Goal: Task Accomplishment & Management: Manage account settings

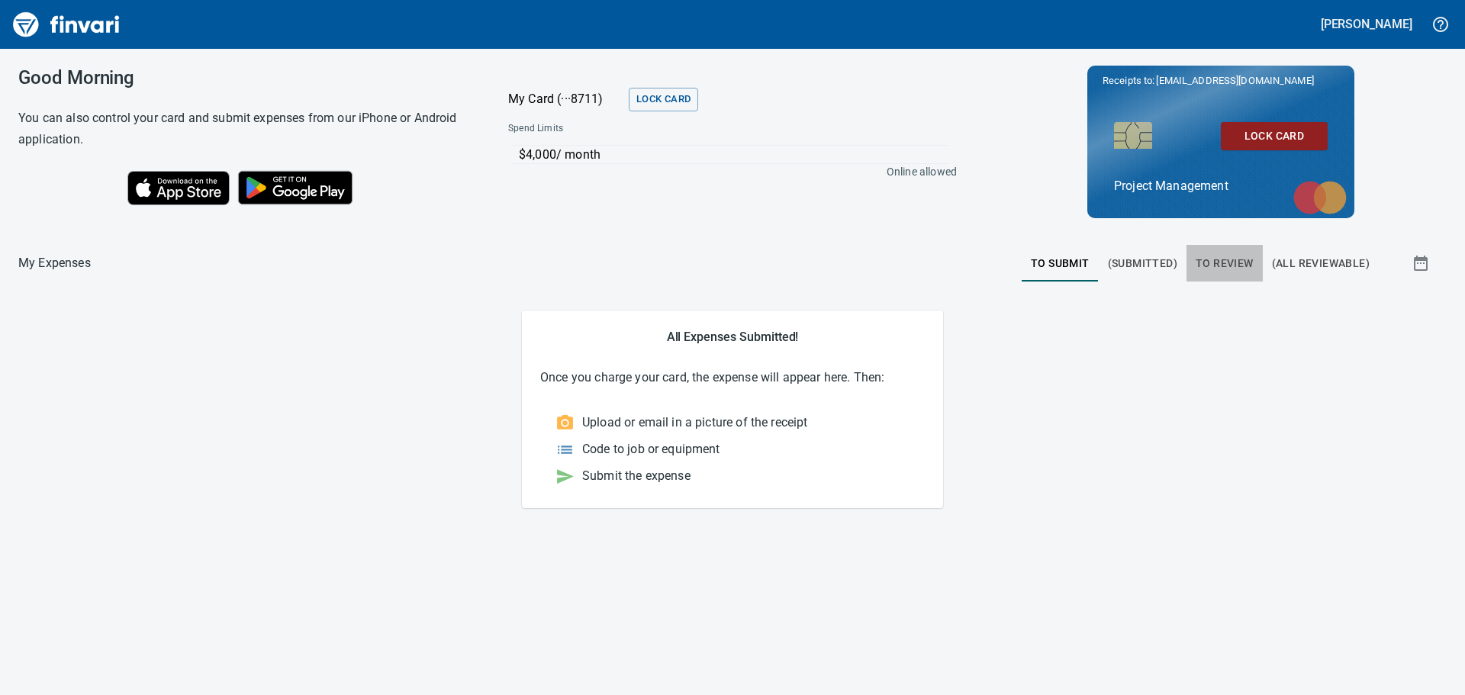
click at [1225, 256] on span "To Review" at bounding box center [1224, 263] width 58 height 19
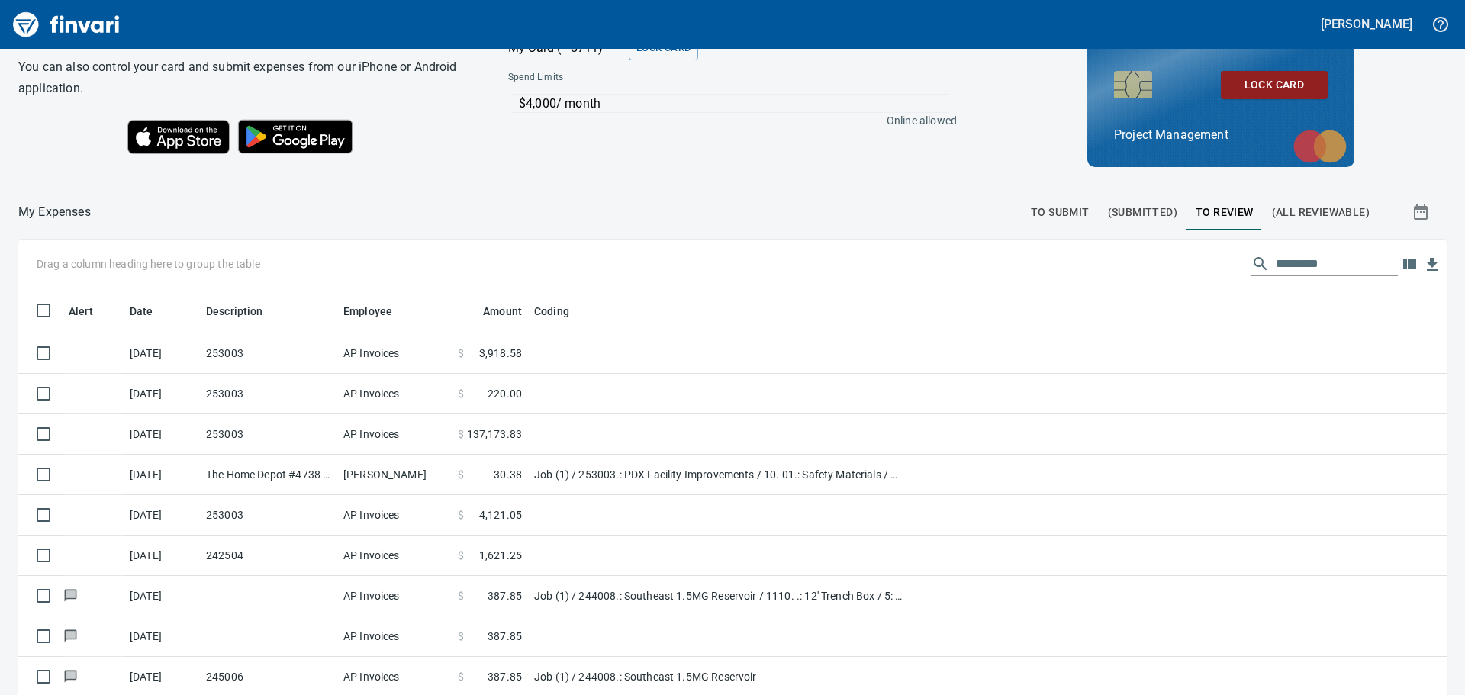
scroll to position [153, 0]
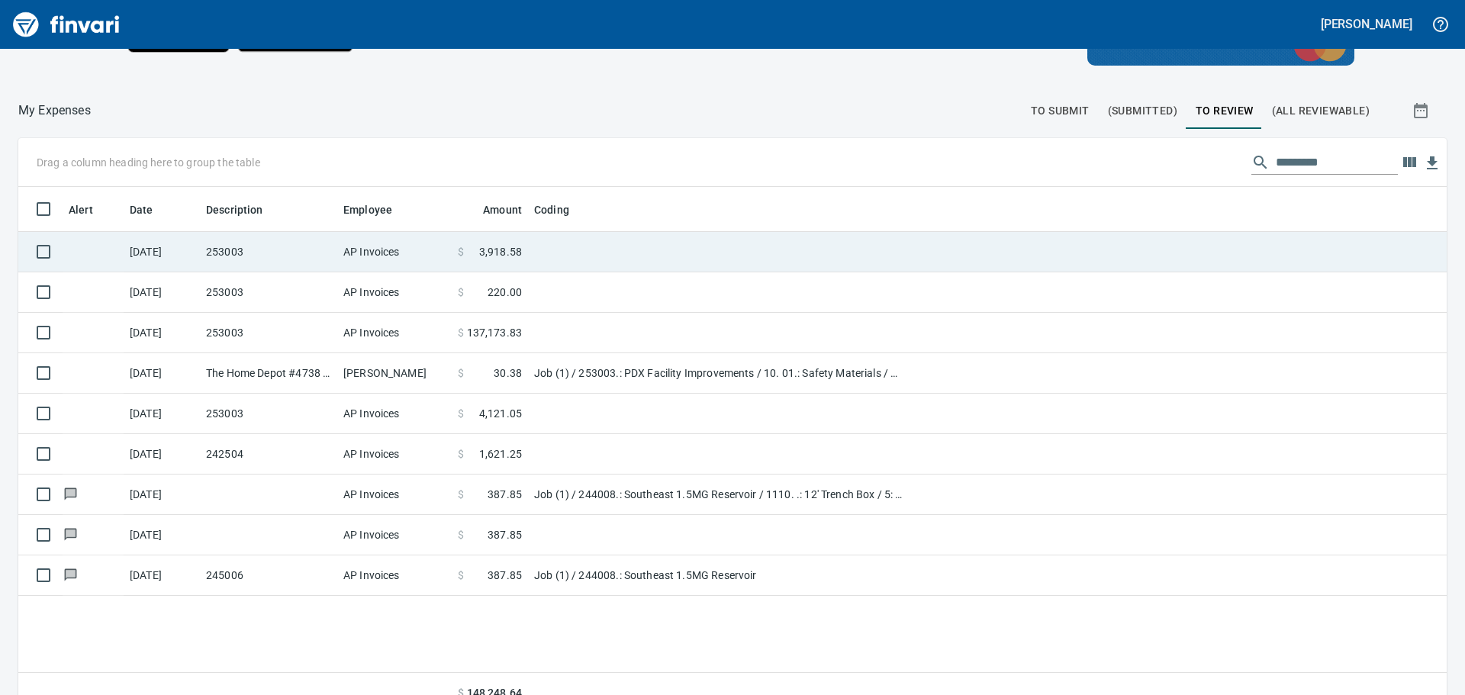
click at [254, 251] on td "253003" at bounding box center [268, 252] width 137 height 40
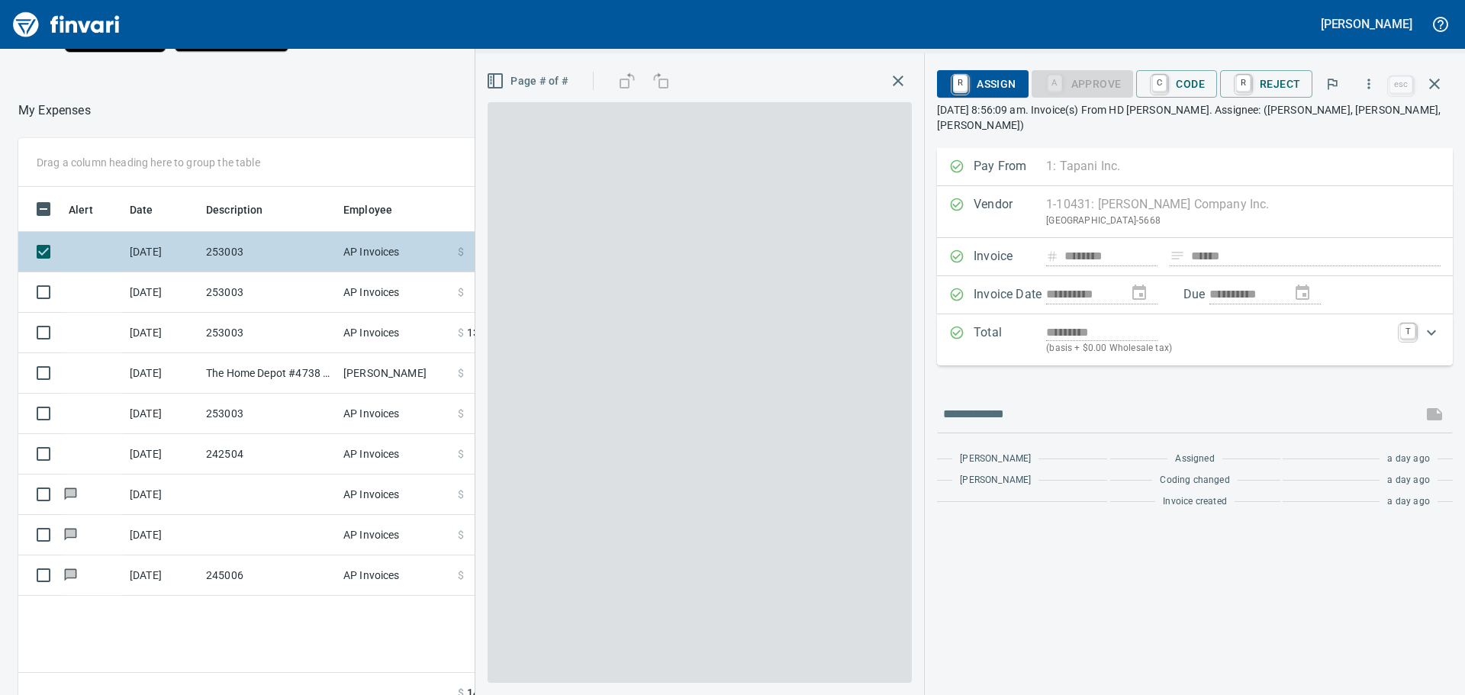
scroll to position [516, 1024]
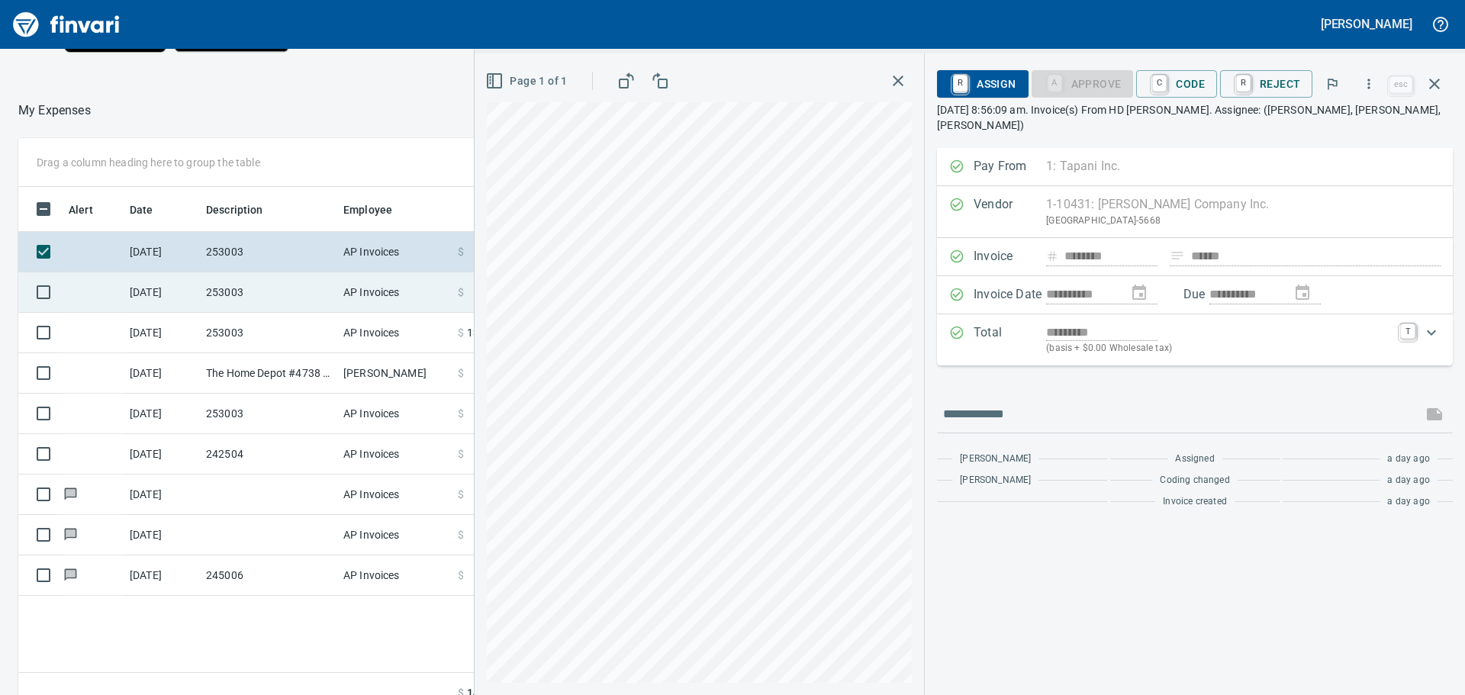
click at [256, 288] on td "253003" at bounding box center [268, 292] width 137 height 40
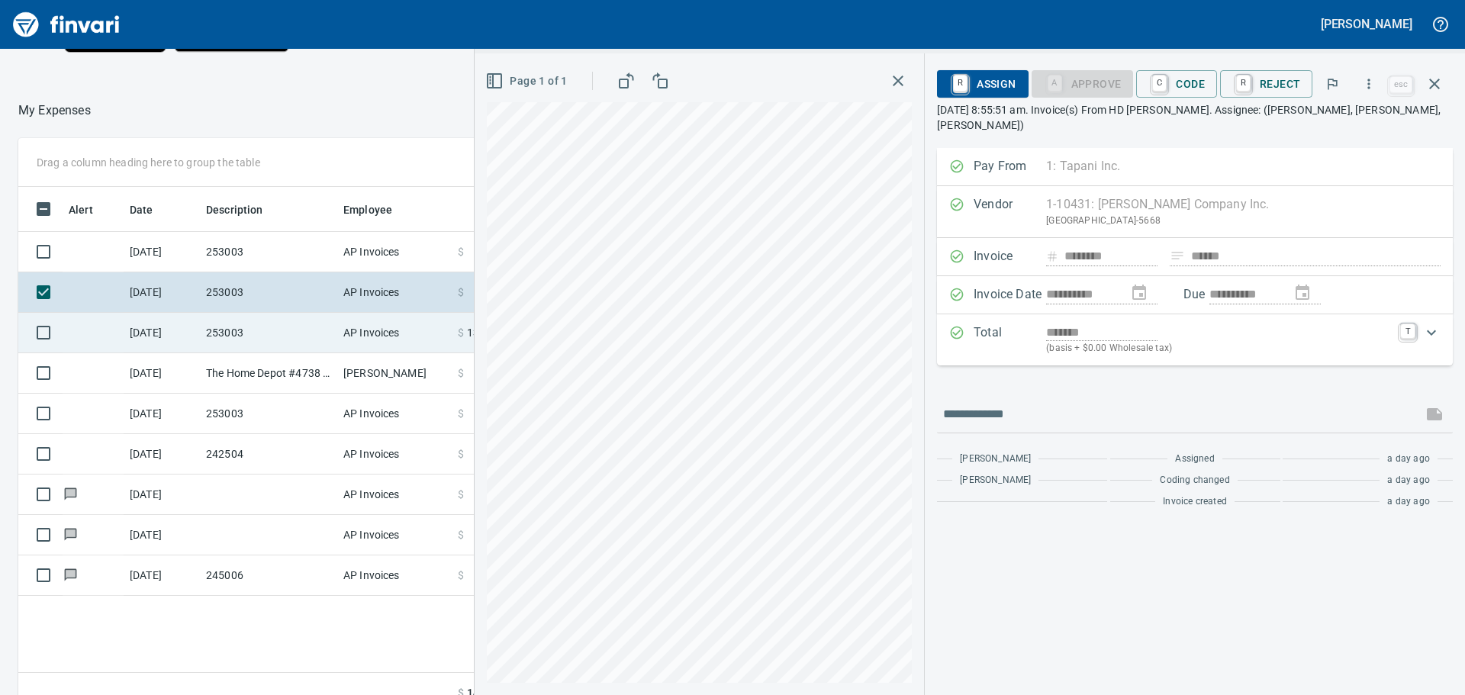
click at [216, 333] on td "253003" at bounding box center [268, 333] width 137 height 40
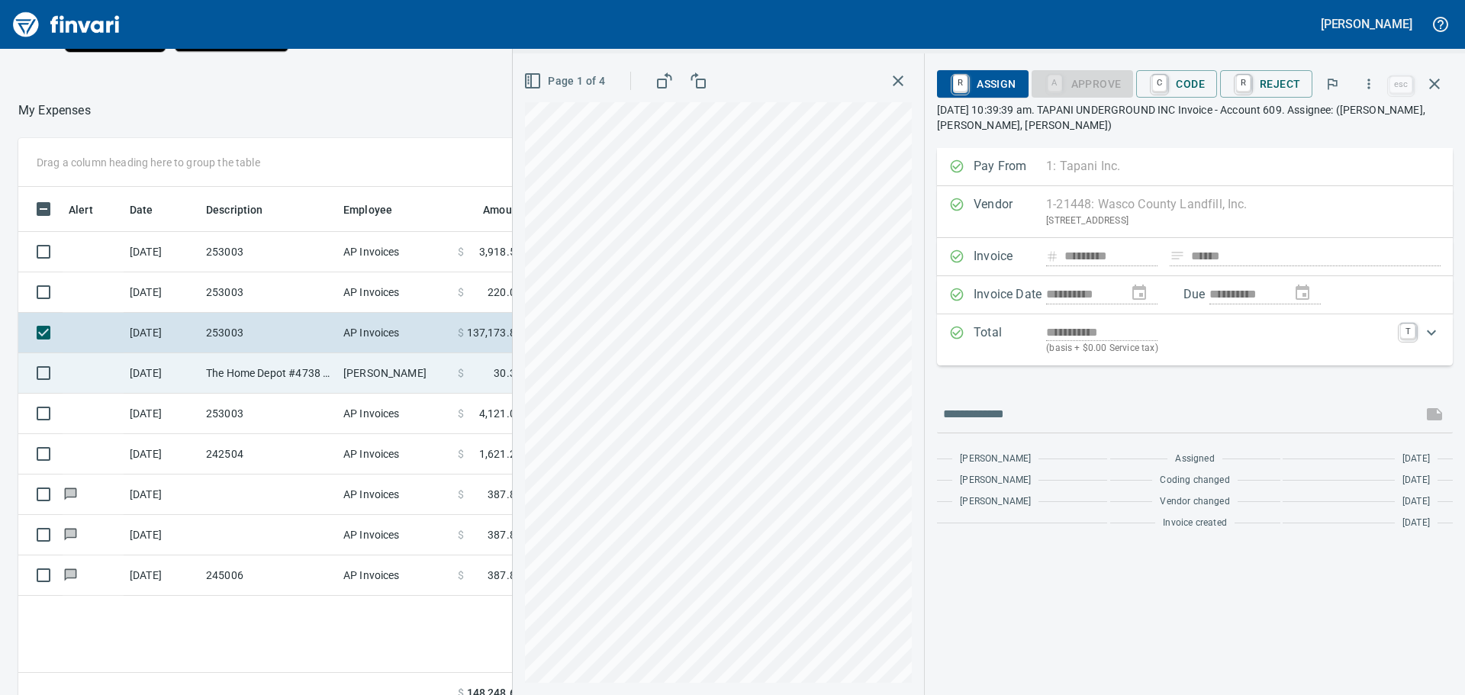
click at [213, 368] on td "The Home Depot #4738 [GEOGRAPHIC_DATA] [GEOGRAPHIC_DATA]" at bounding box center [268, 373] width 137 height 40
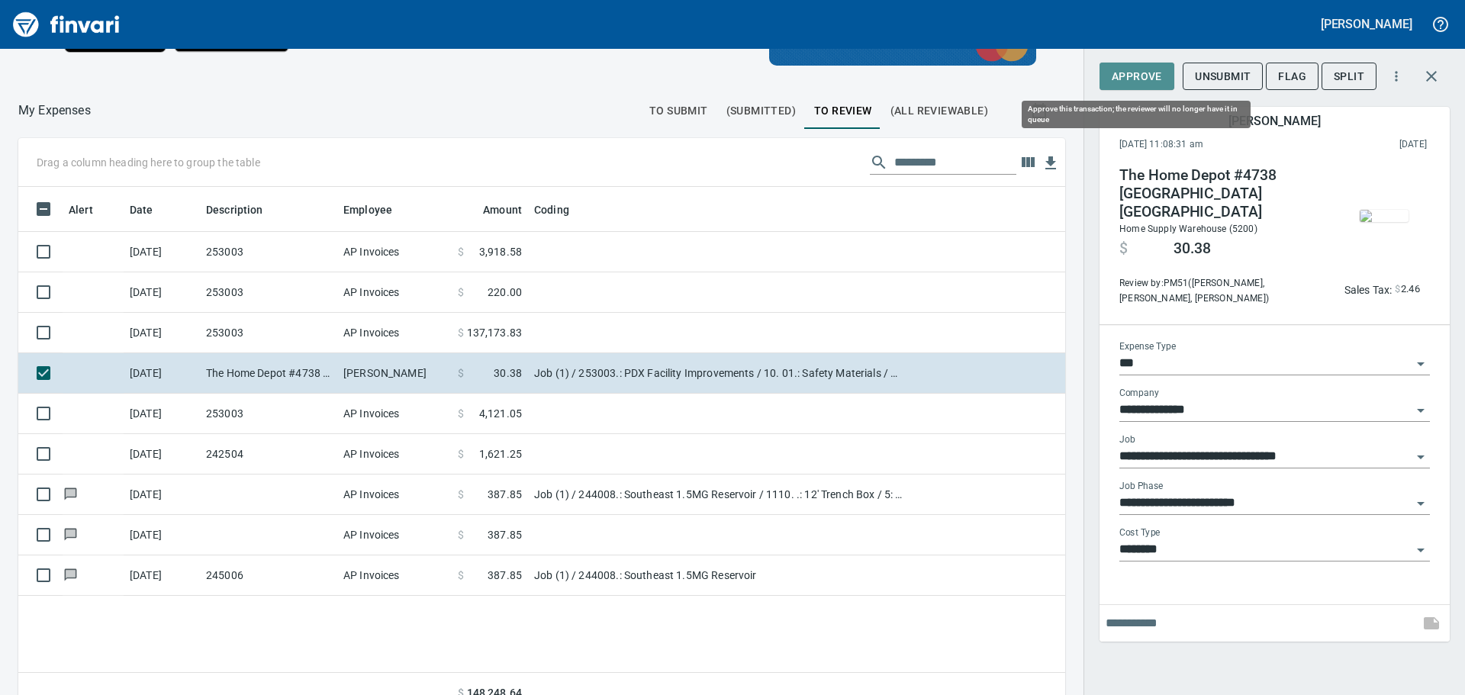
click at [1127, 74] on span "Approve" at bounding box center [1136, 76] width 50 height 19
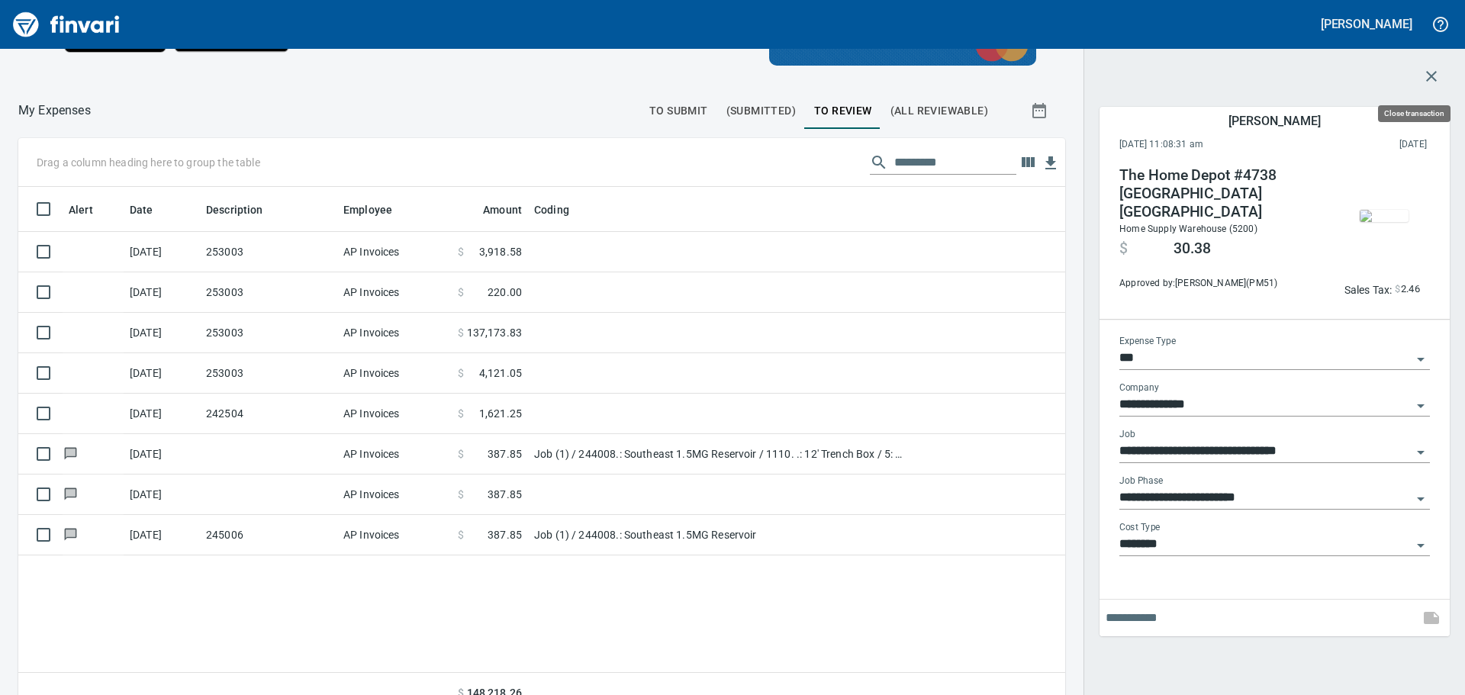
scroll to position [516, 1024]
click at [1430, 77] on icon "button" at bounding box center [1431, 76] width 11 height 11
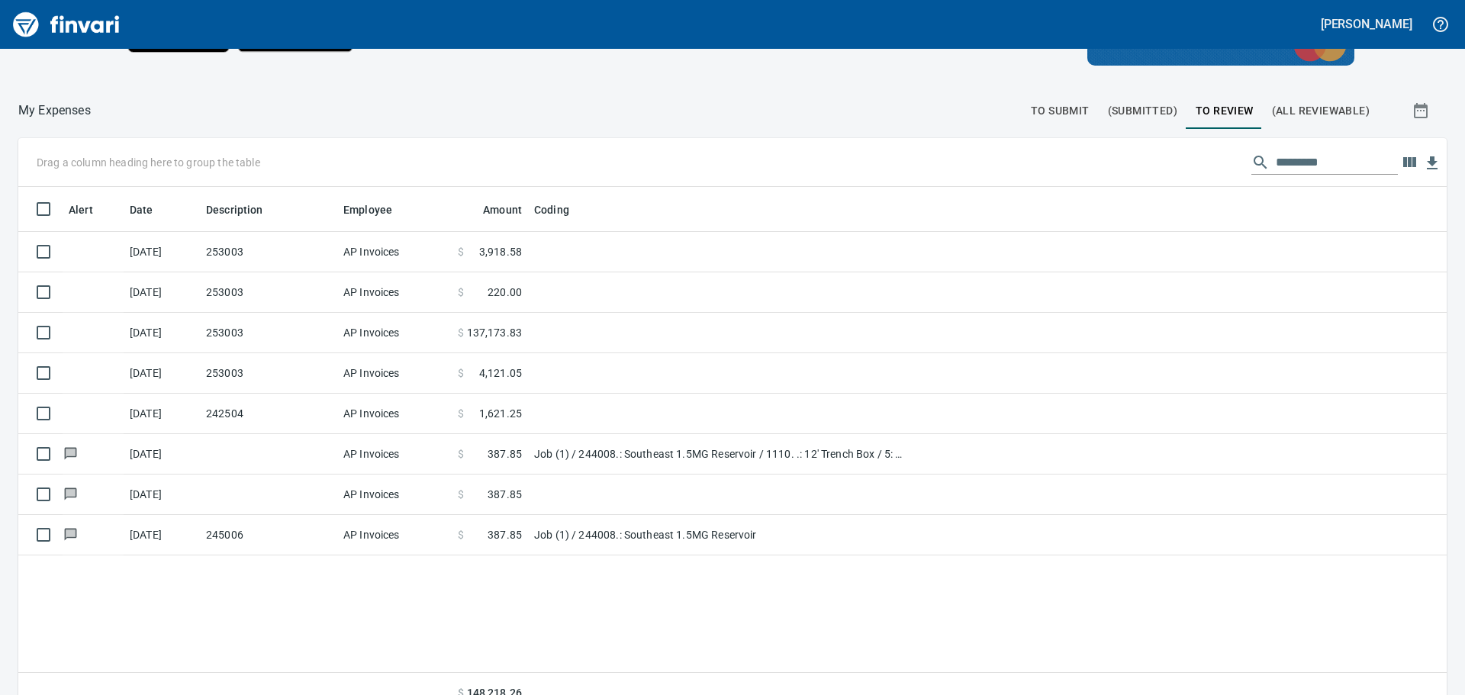
scroll to position [516, 1403]
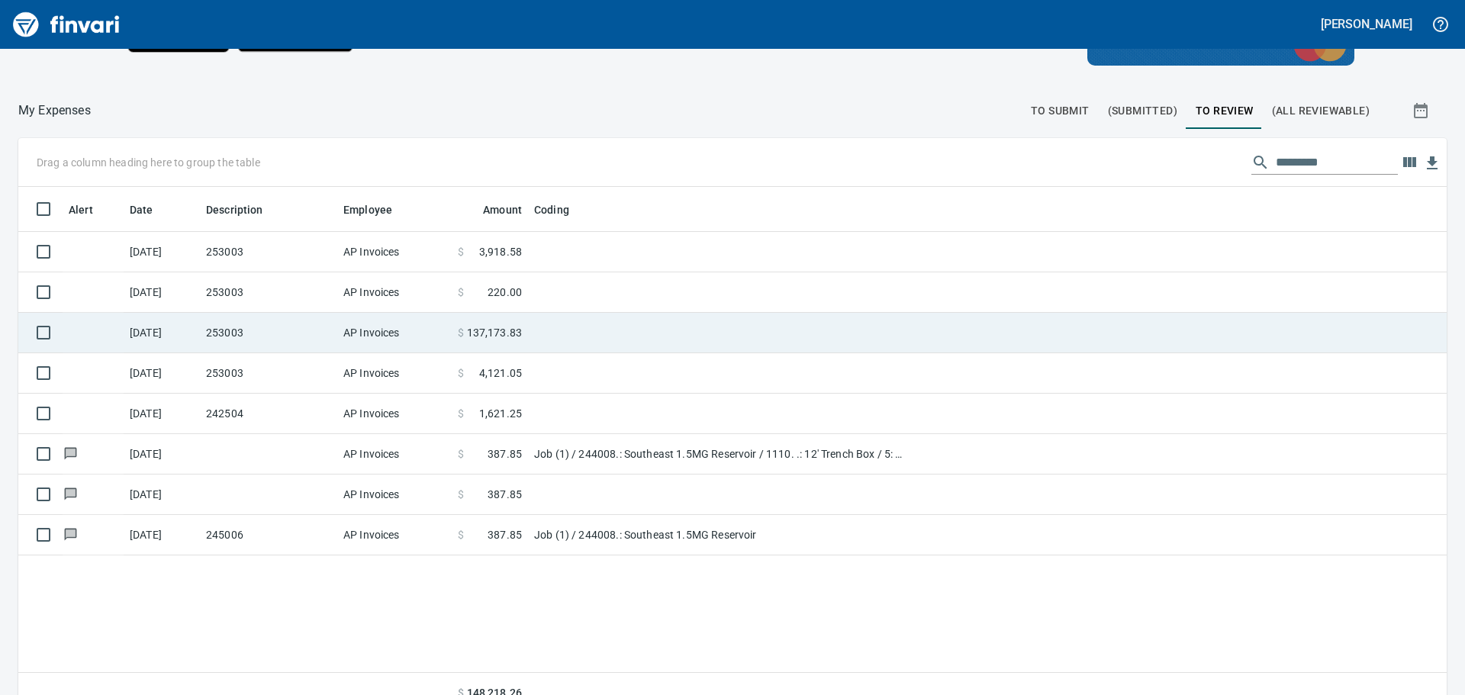
click at [249, 328] on td "253003" at bounding box center [268, 333] width 137 height 40
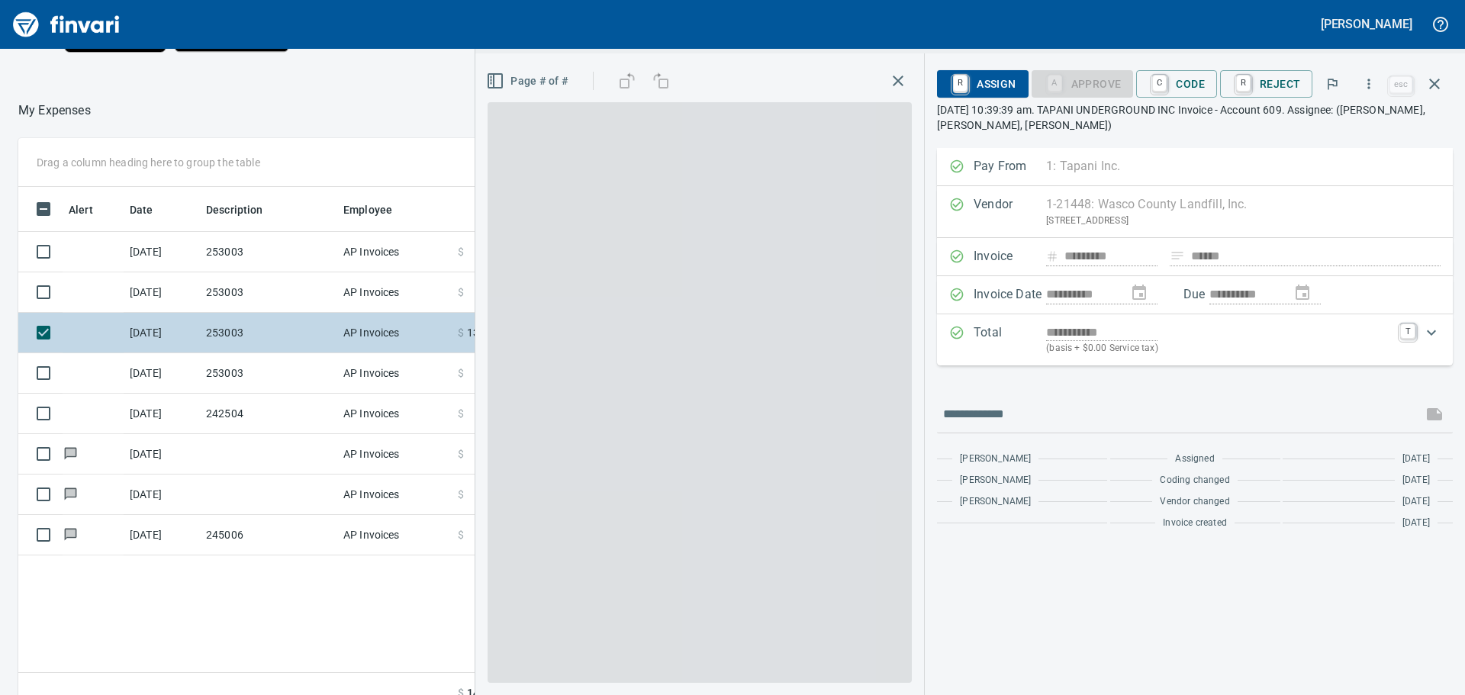
scroll to position [516, 1024]
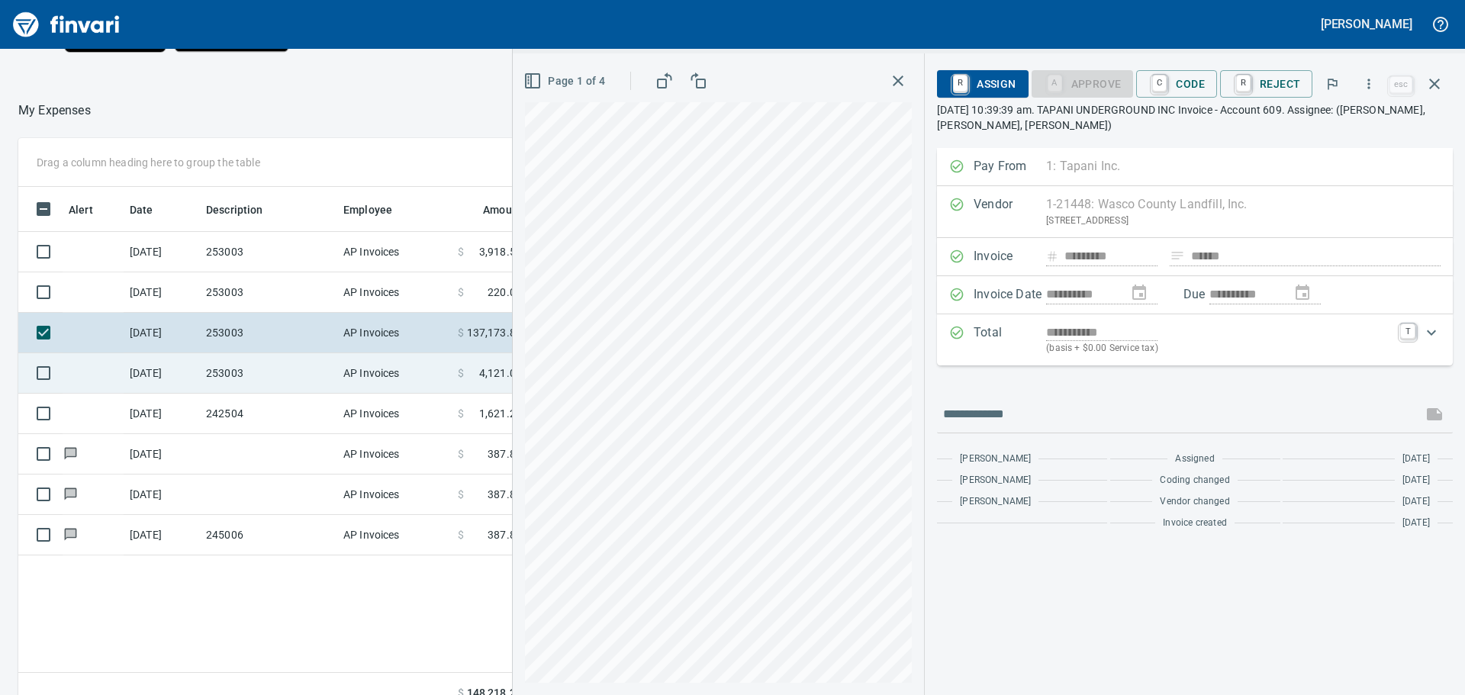
click at [281, 374] on td "253003" at bounding box center [268, 373] width 137 height 40
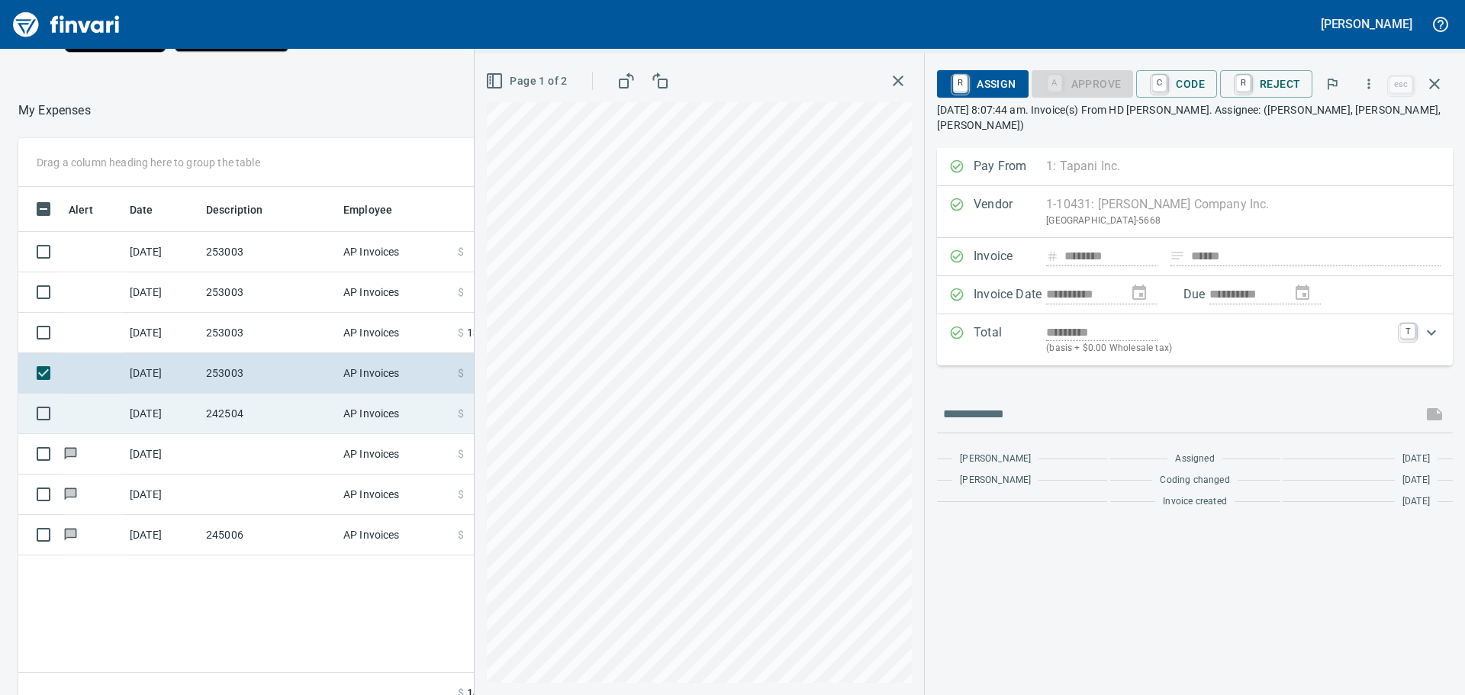
click at [279, 413] on td "242504" at bounding box center [268, 414] width 137 height 40
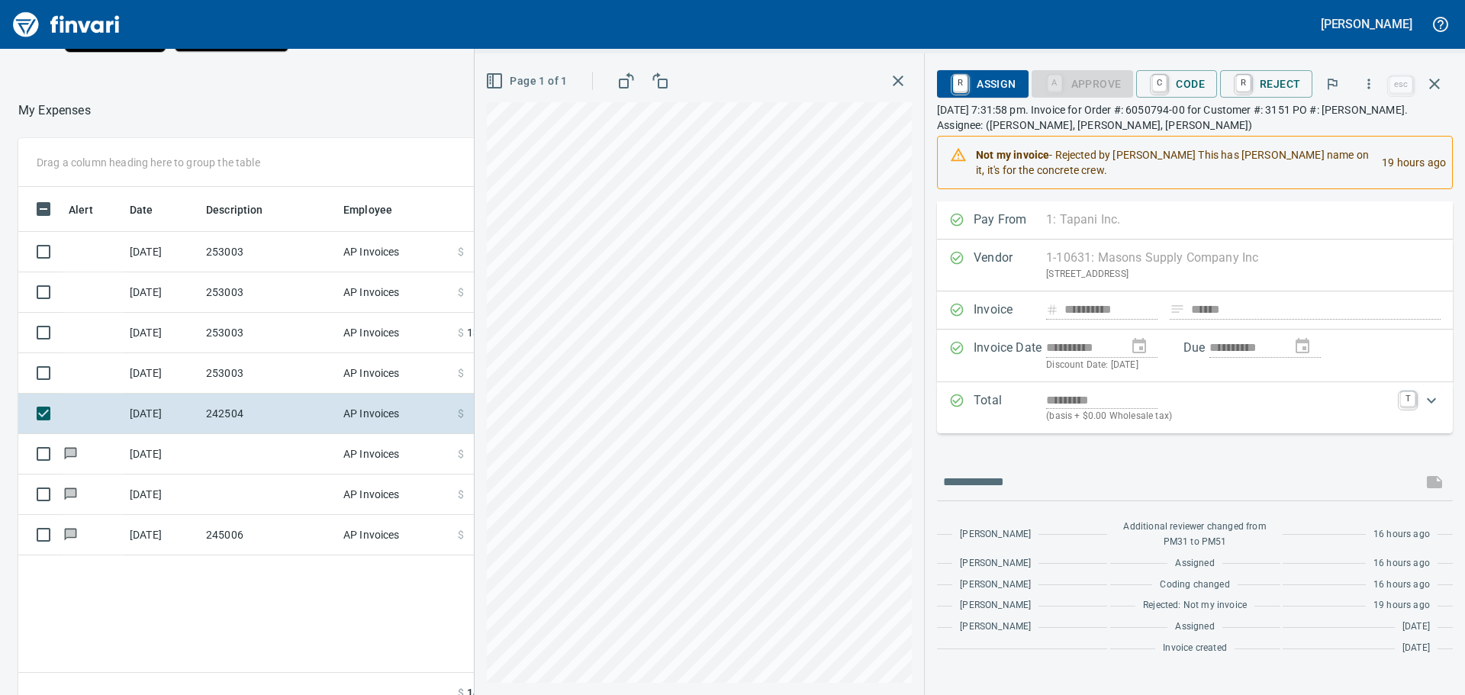
click at [458, 621] on div "Drag a column heading here to group the table Alert Date Description Employee A…" at bounding box center [732, 426] width 1465 height 576
click at [1188, 81] on span "C Code" at bounding box center [1176, 84] width 56 height 26
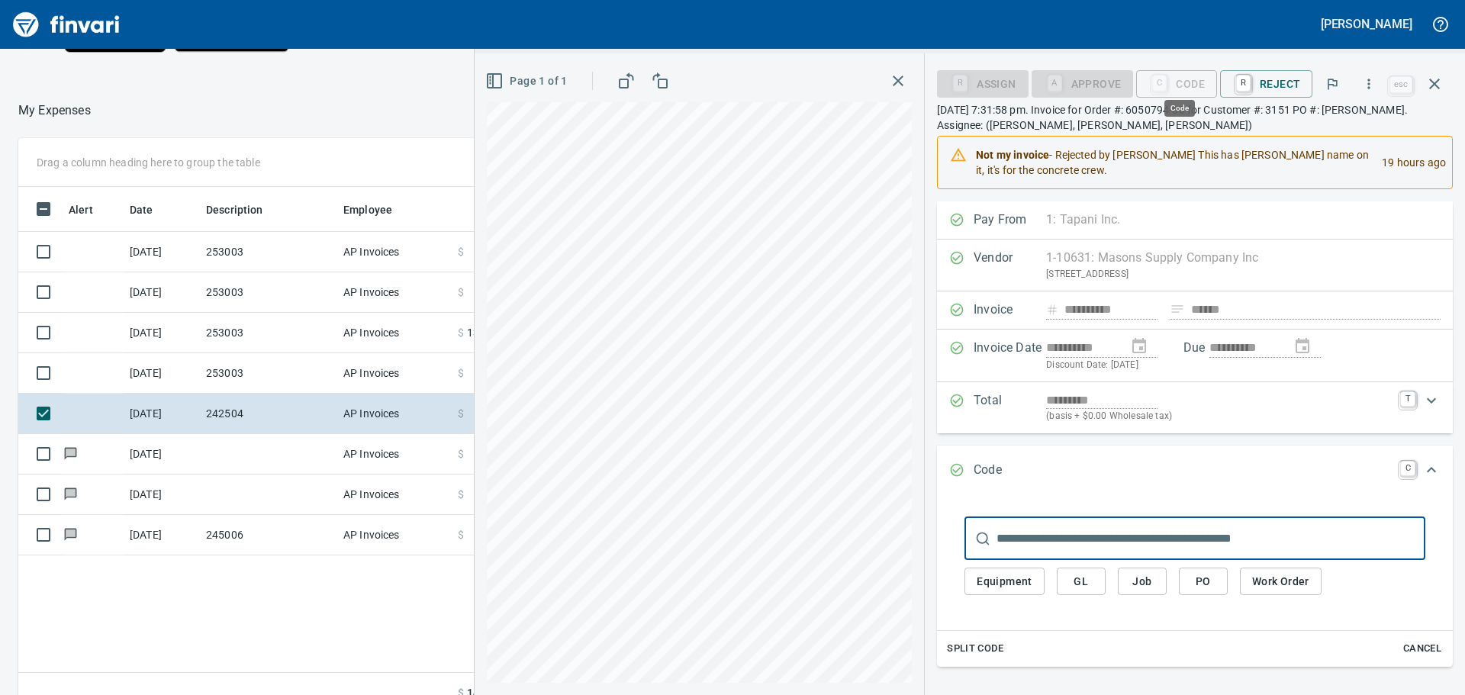
scroll to position [516, 1024]
click at [1147, 582] on span "Job" at bounding box center [1142, 581] width 24 height 19
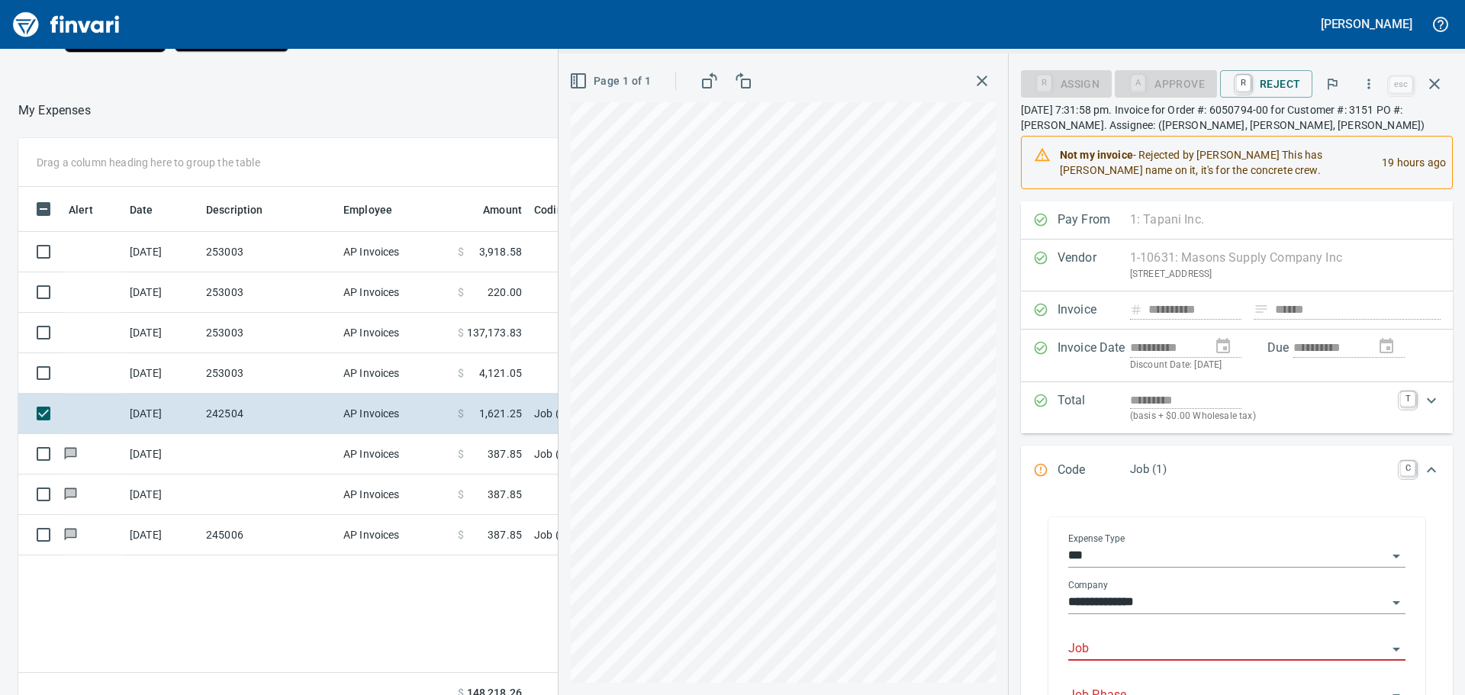
click at [1107, 647] on input "Job" at bounding box center [1227, 648] width 319 height 21
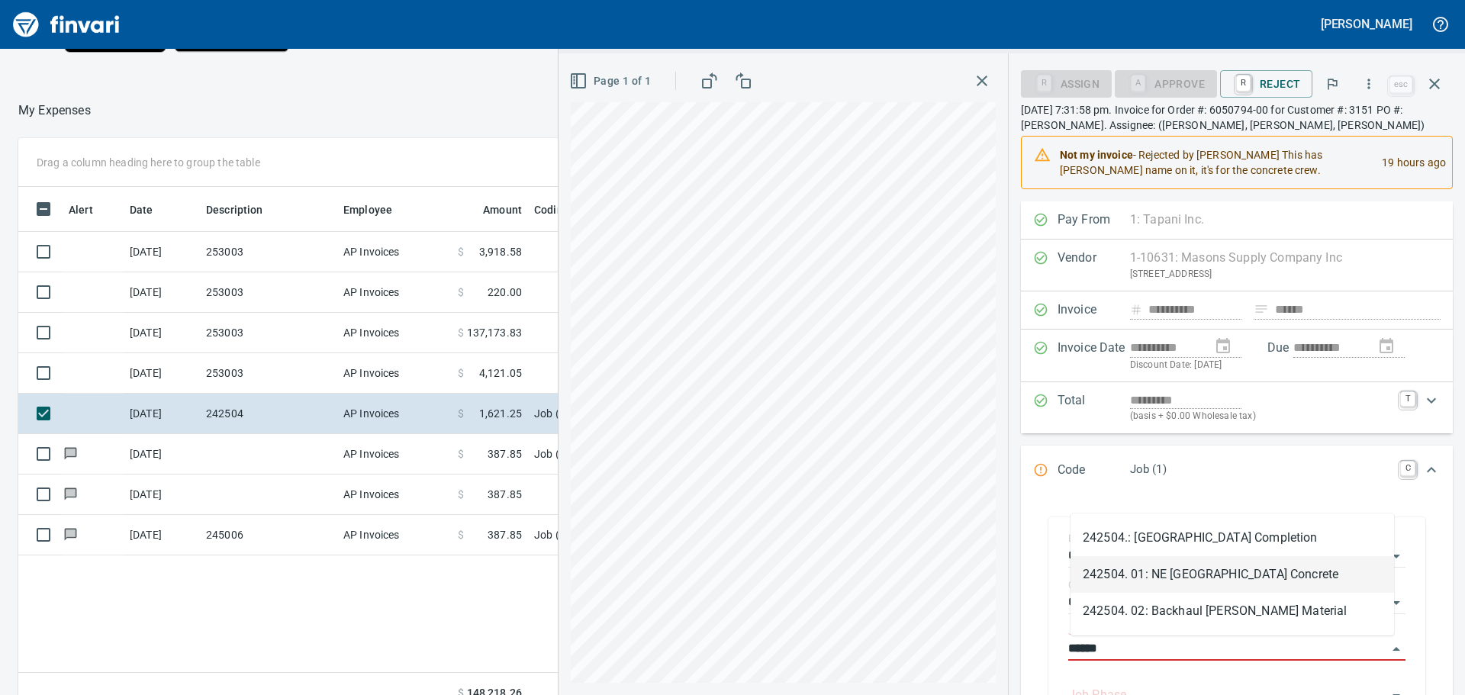
click at [1199, 572] on li "242504. 01: NE [GEOGRAPHIC_DATA] Concrete" at bounding box center [1231, 574] width 323 height 37
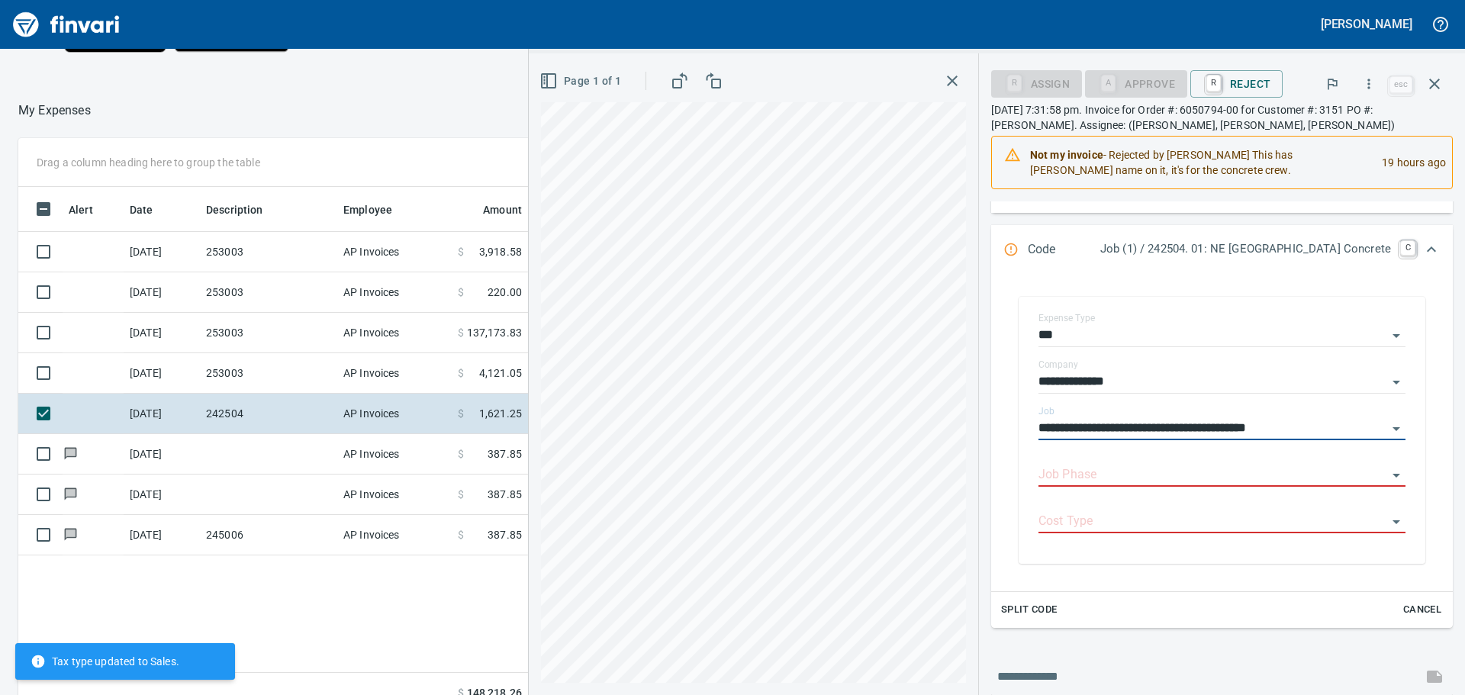
scroll to position [229, 0]
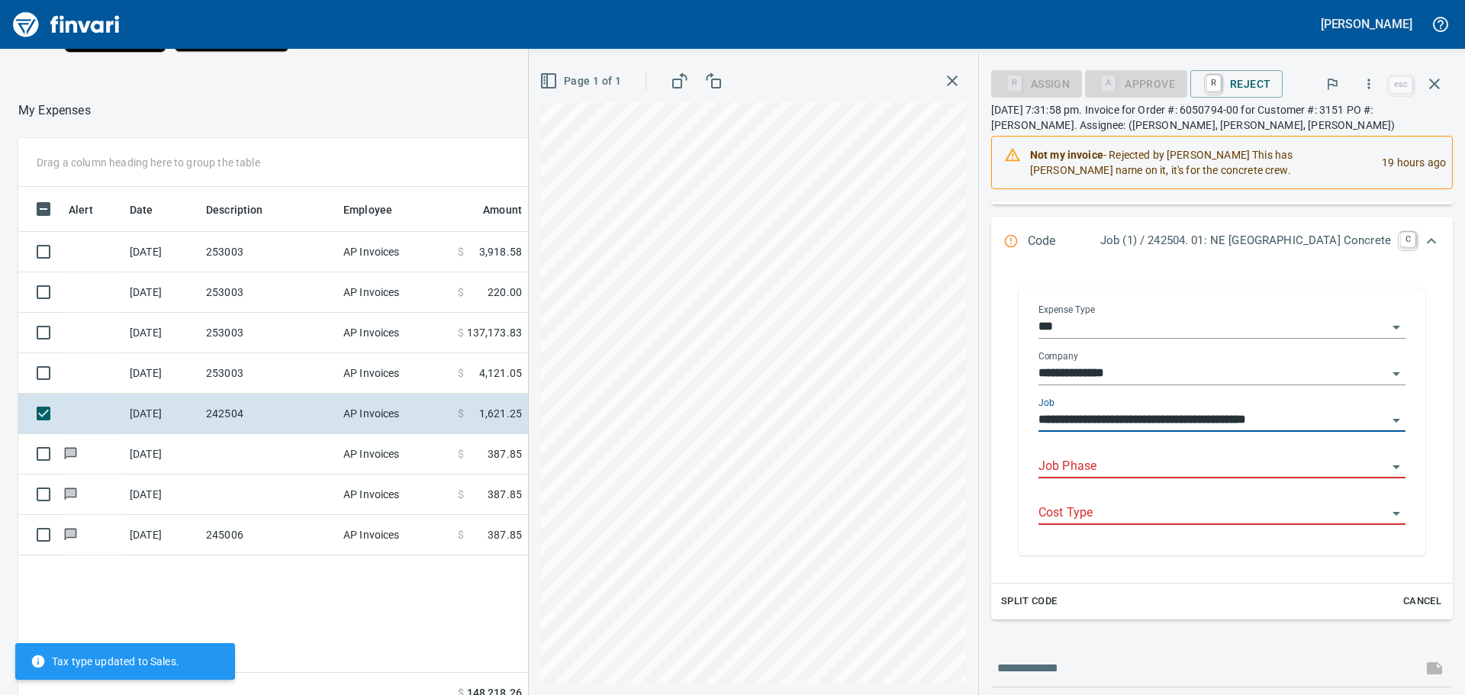
type input "**********"
click at [1065, 464] on input "Job Phase" at bounding box center [1212, 466] width 349 height 21
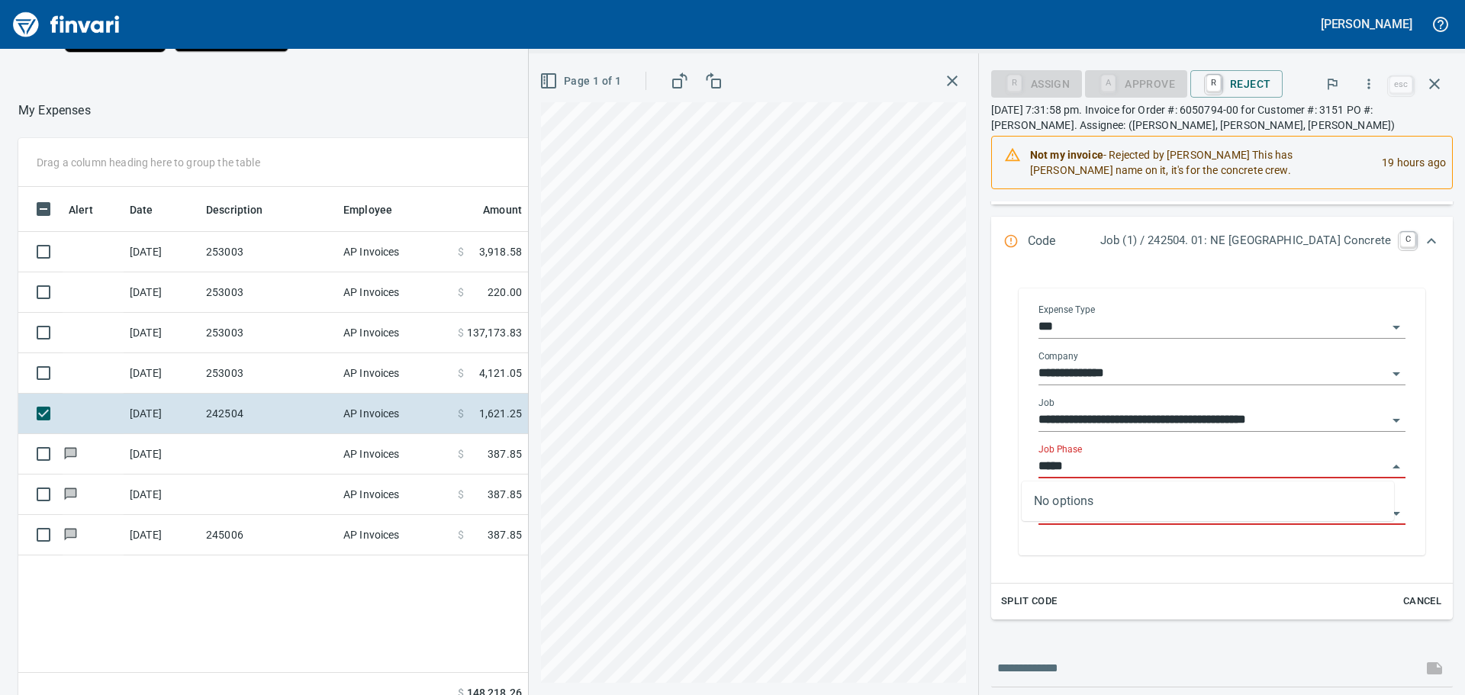
scroll to position [516, 1024]
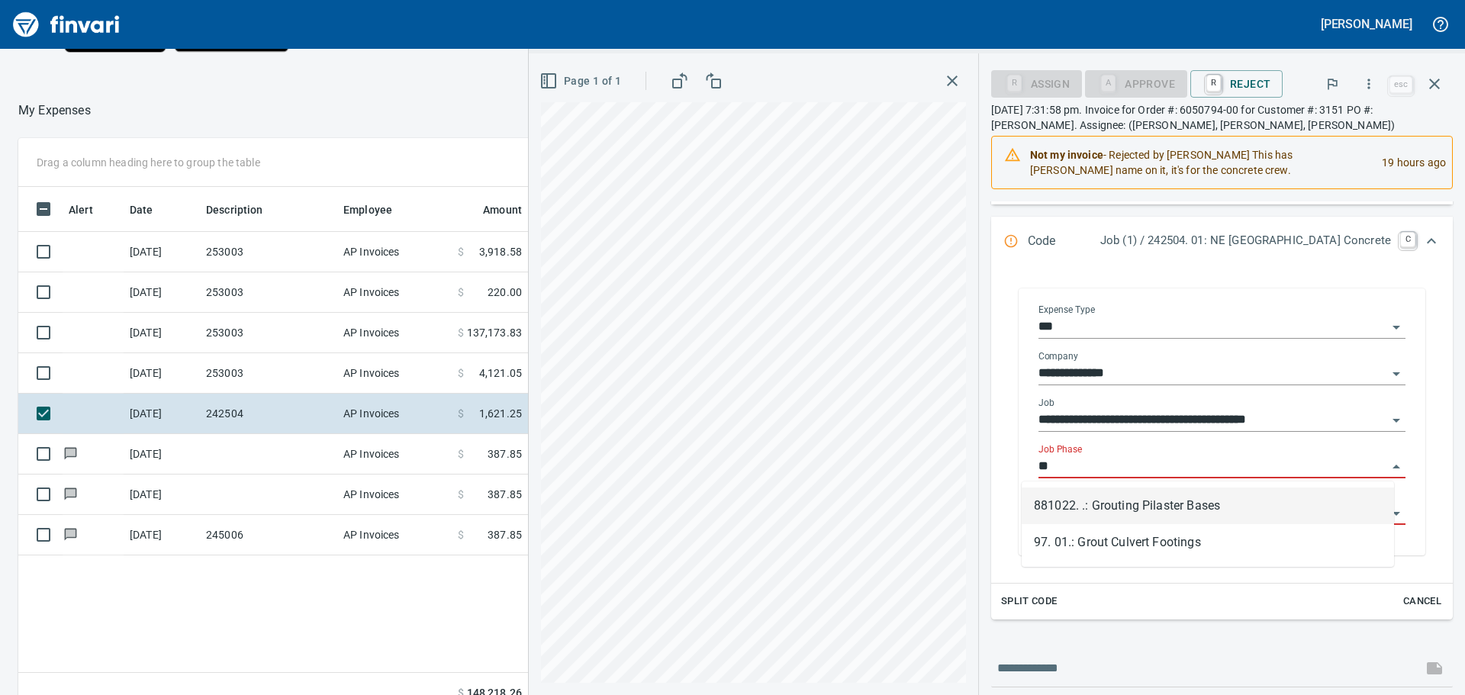
type input "*"
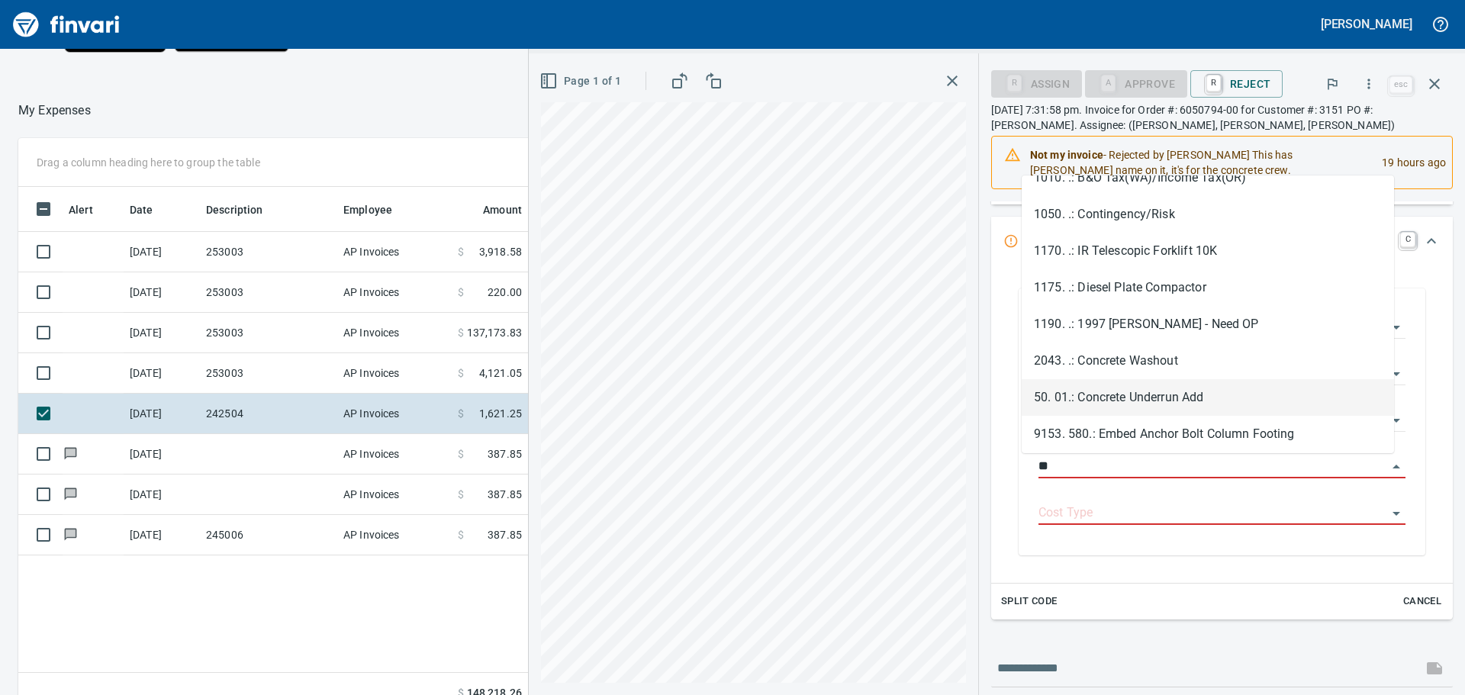
scroll to position [0, 0]
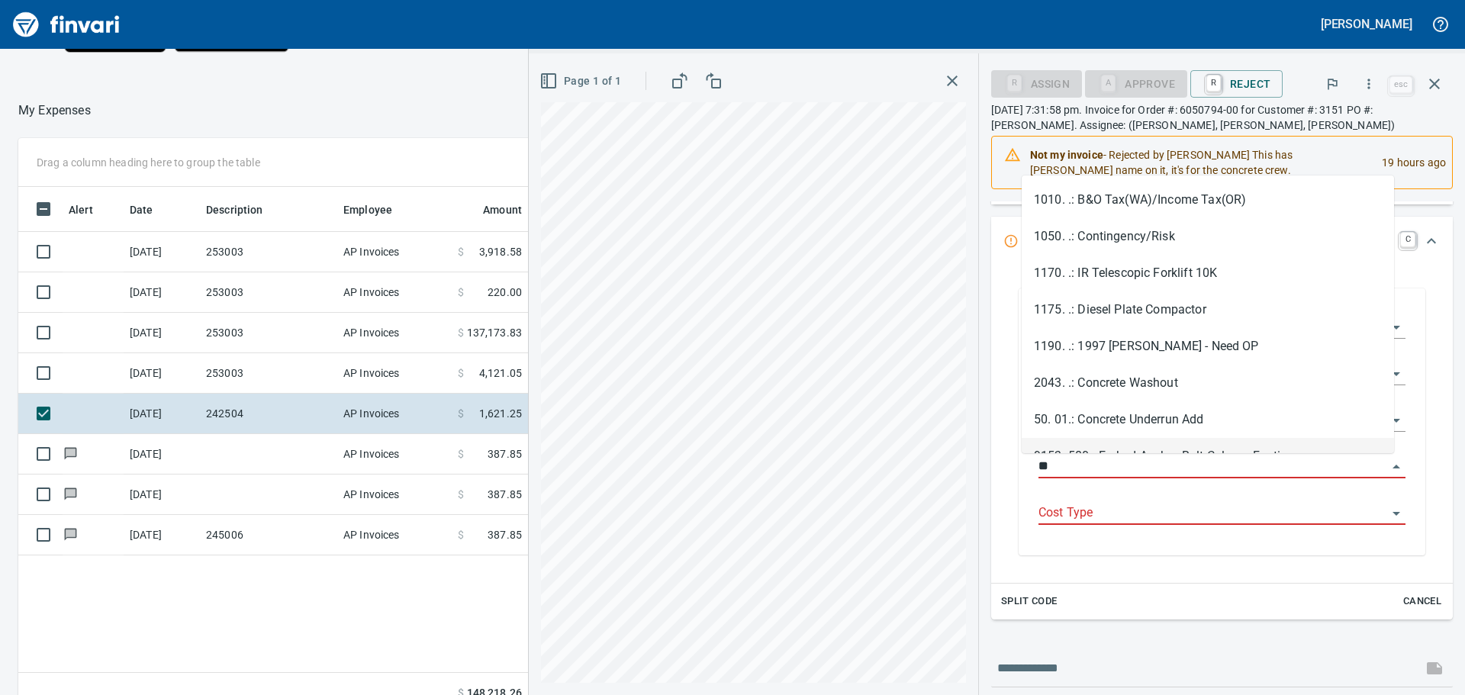
click at [1060, 465] on input "**" at bounding box center [1212, 466] width 349 height 21
type input "*"
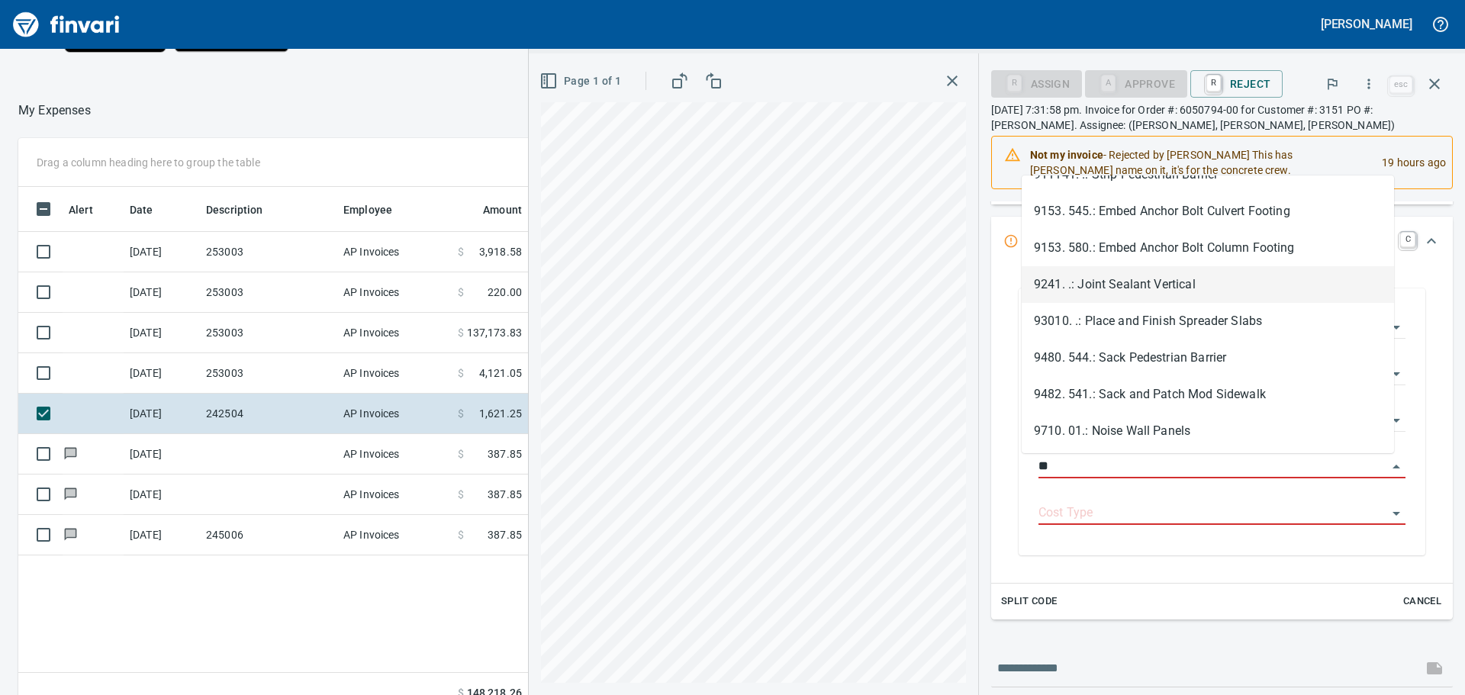
scroll to position [247, 0]
click at [1038, 467] on input "**" at bounding box center [1212, 466] width 349 height 21
type input "*"
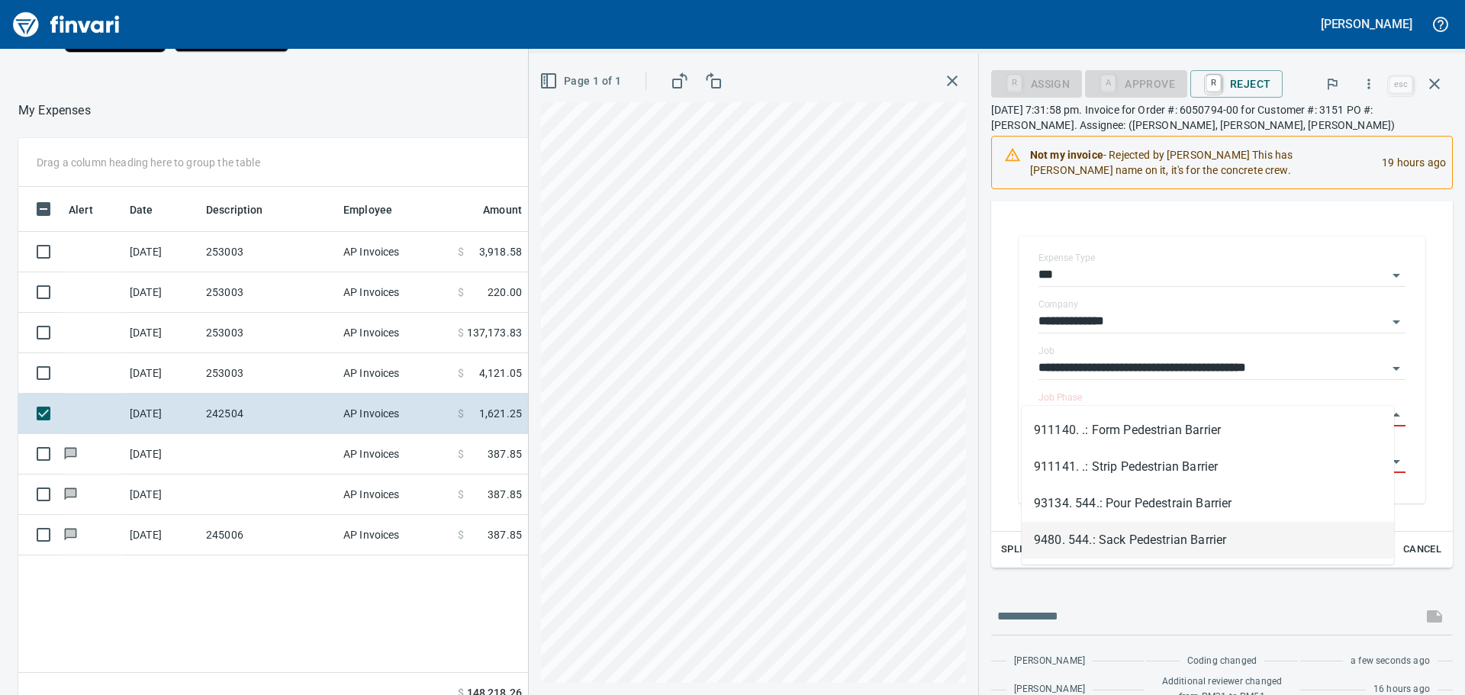
scroll to position [305, 0]
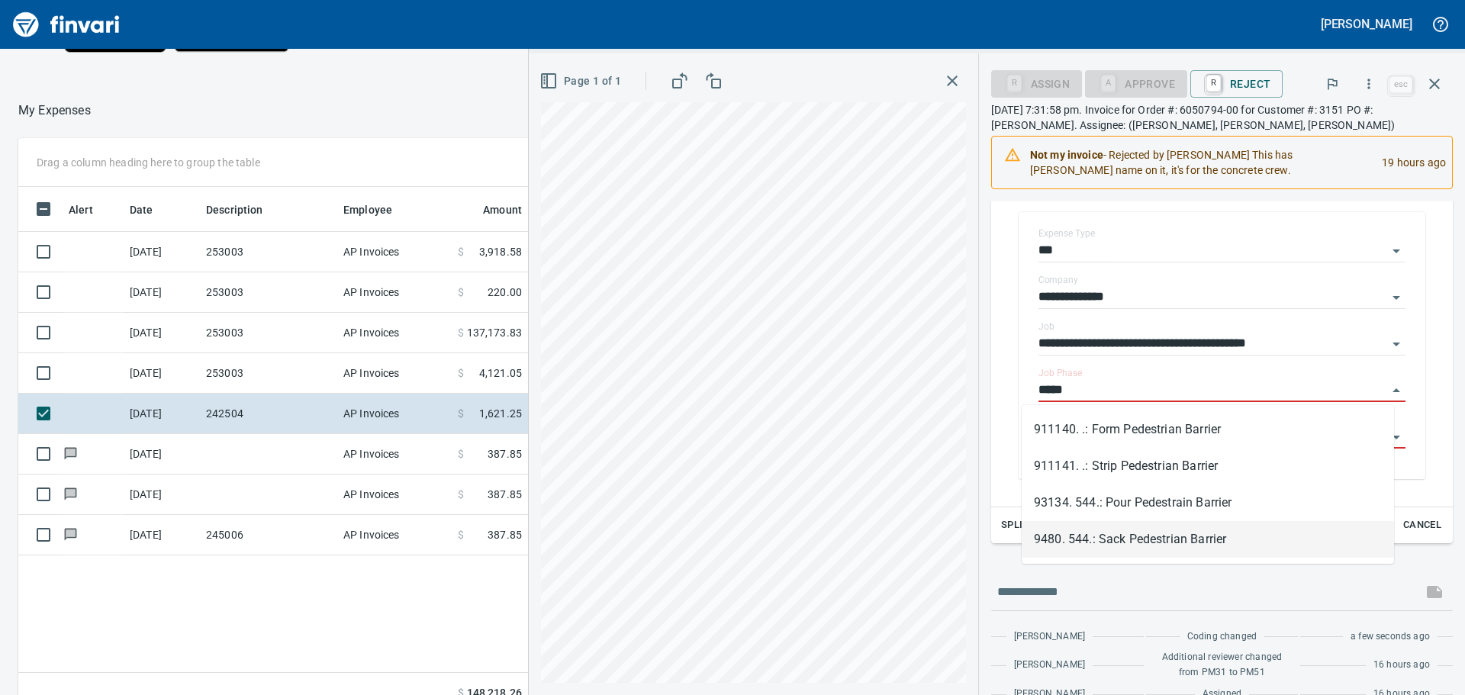
type input "*****"
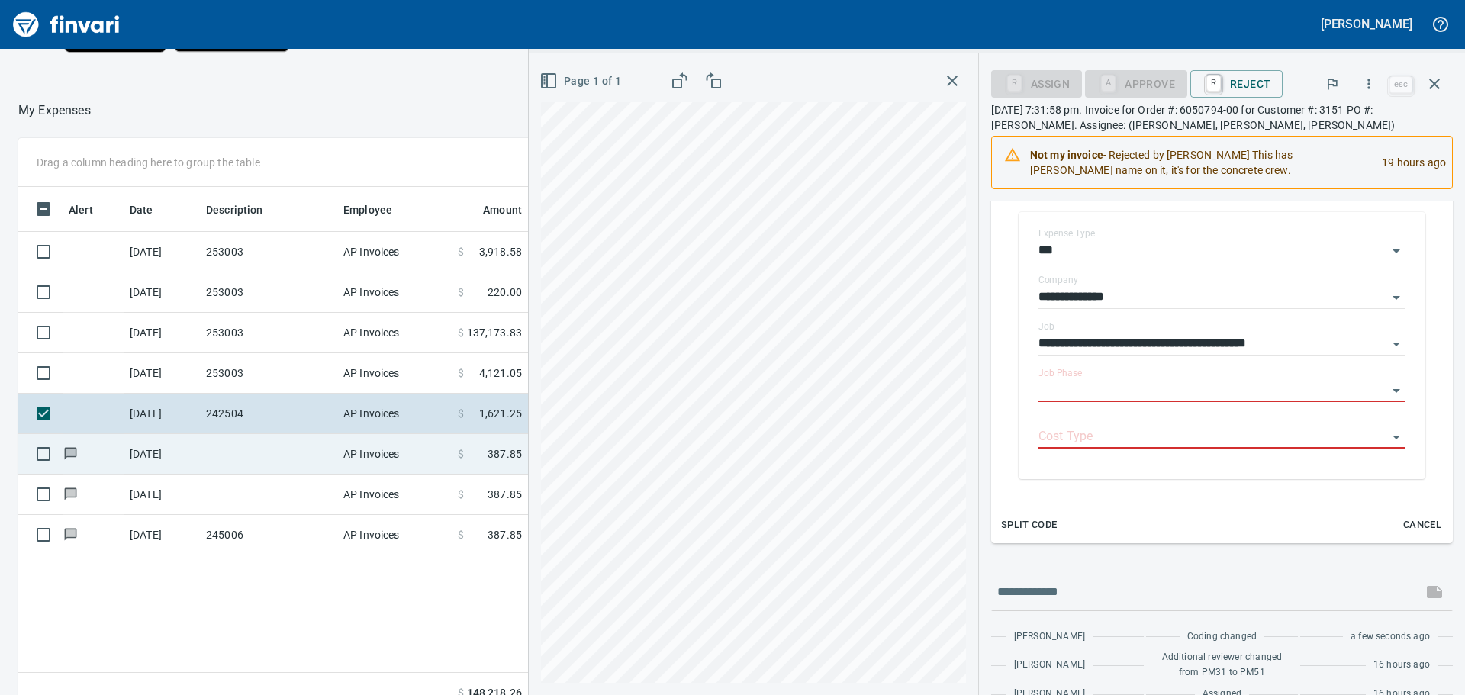
click at [268, 456] on td at bounding box center [268, 454] width 137 height 40
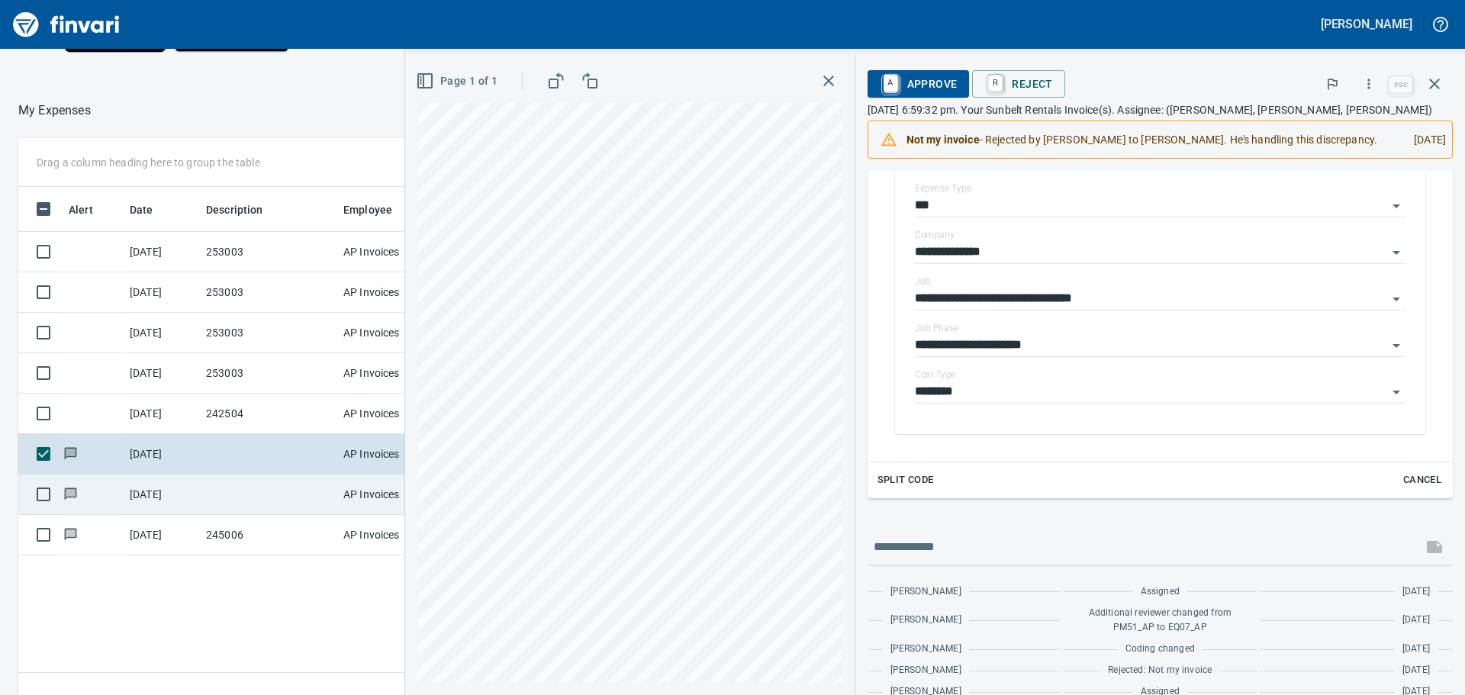
click at [277, 492] on td at bounding box center [268, 494] width 137 height 40
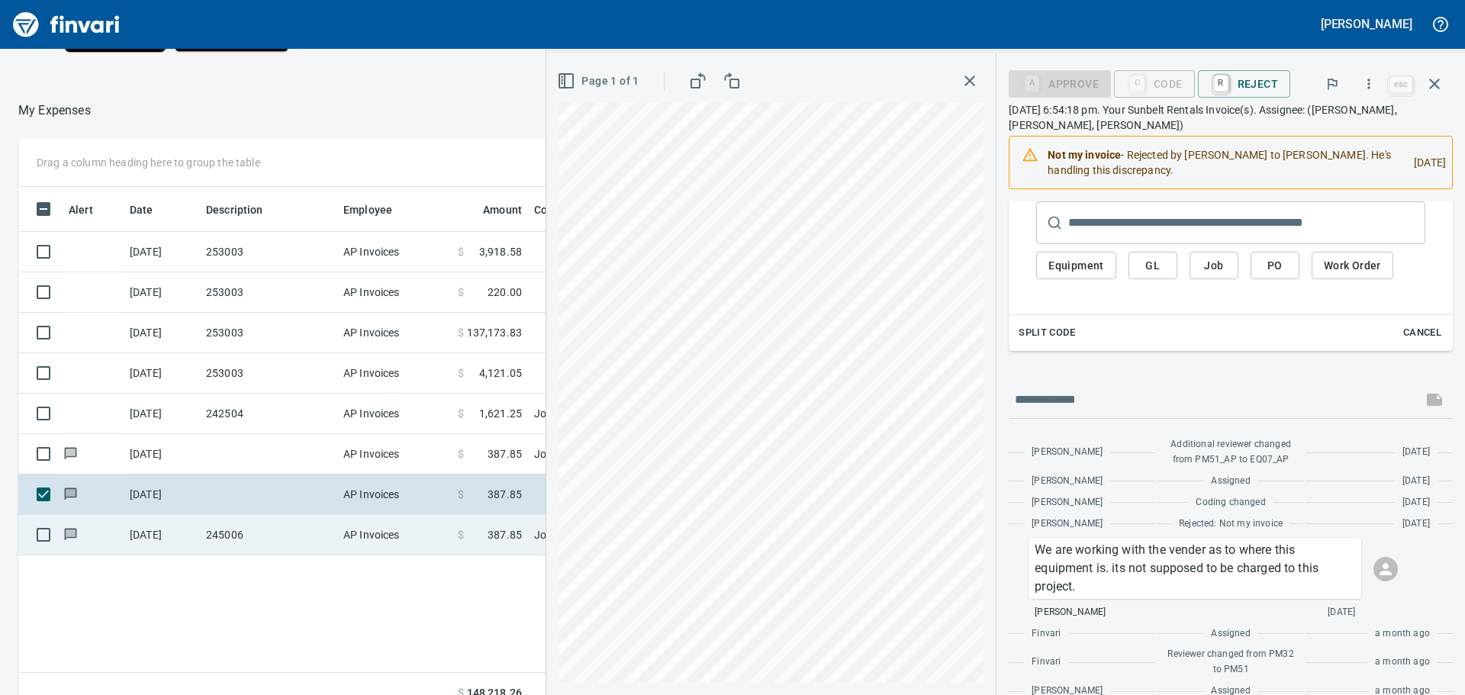
click at [267, 529] on td "245006" at bounding box center [268, 535] width 137 height 40
